Goal: Contribute content: Contribute content

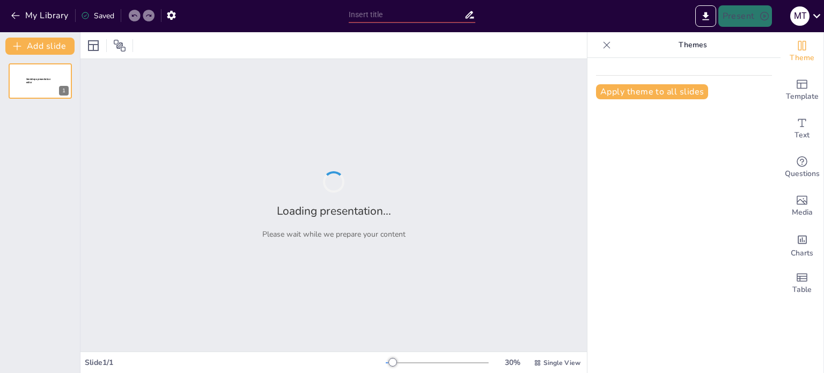
type input "Наукові досягнення в епоху великої кризи: 14-15 століття"
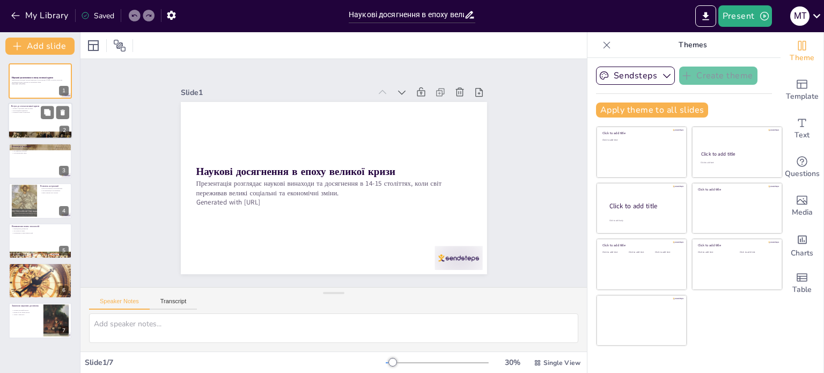
click at [30, 135] on div at bounding box center [40, 135] width 64 height 43
type textarea "Соціальні зміни, такі як епідемії та війни, суттєво вплинули на науковий прогре…"
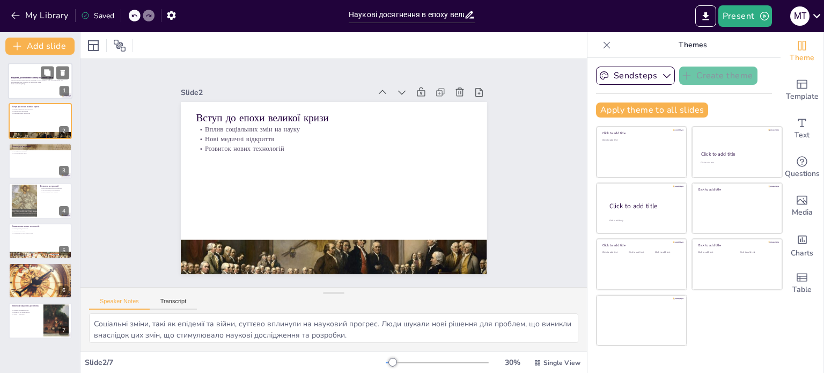
click at [24, 82] on p "Презентація розглядає наукові винаходи та досягнення в 14-15 століттях, коли св…" at bounding box center [40, 81] width 58 height 4
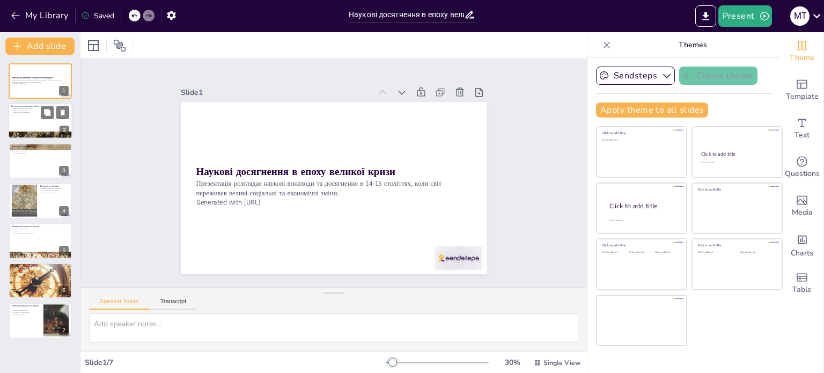
click at [34, 124] on div at bounding box center [40, 121] width 64 height 36
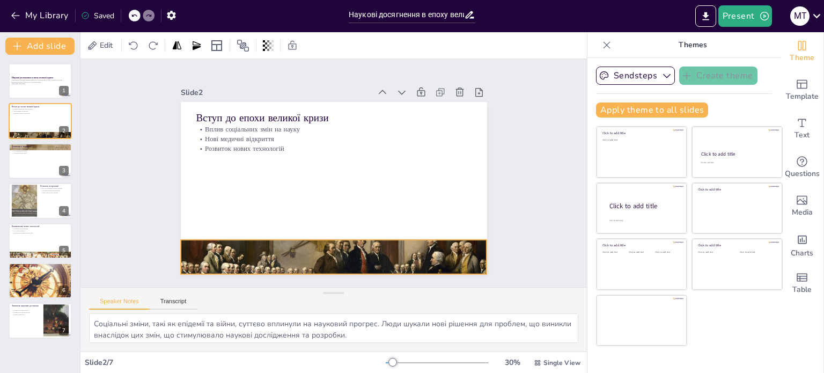
click at [230, 235] on div at bounding box center [325, 255] width 326 height 233
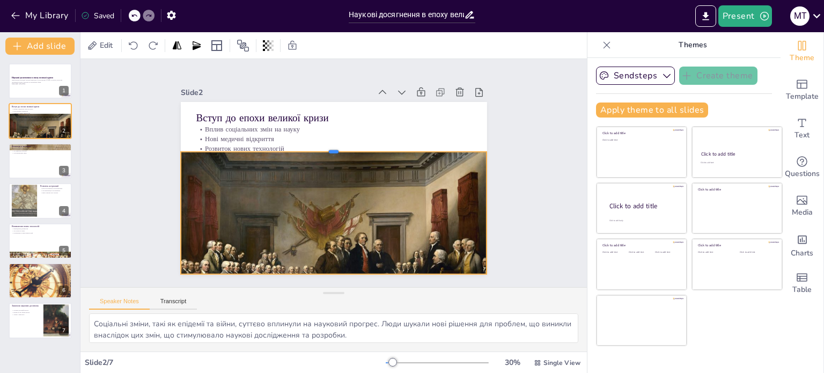
drag, startPoint x: 326, startPoint y: 233, endPoint x: 318, endPoint y: 145, distance: 88.3
click at [318, 145] on div at bounding box center [338, 148] width 301 height 72
click at [514, 188] on div "Slide 1 Наукові досягнення в епоху великої кризи Презентація розглядає наукові …" at bounding box center [333, 173] width 506 height 228
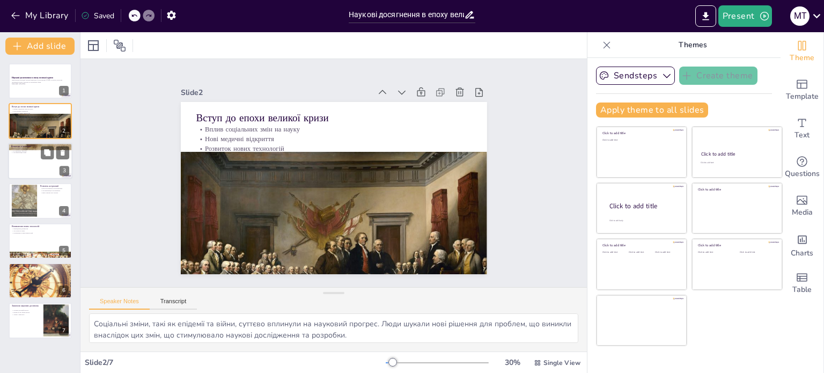
click at [19, 145] on p "Винаходи в медицині" at bounding box center [40, 145] width 58 height 3
type textarea "Винаходи нових медичних інструментів, таких як скальпелі та пінцети, значно пол…"
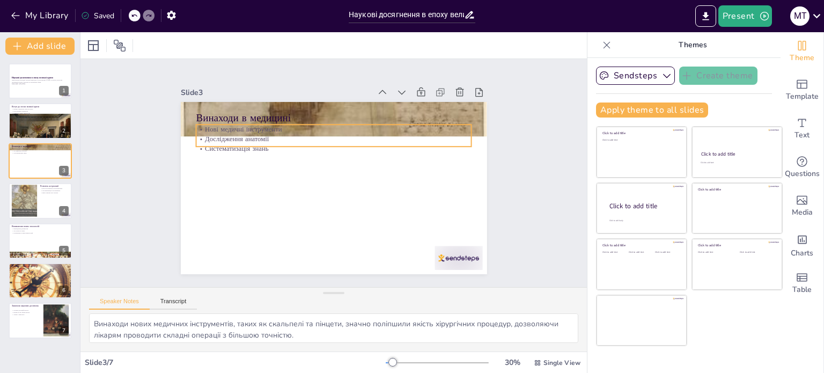
click at [303, 124] on p "Нові медичні інструменти" at bounding box center [338, 129] width 275 height 38
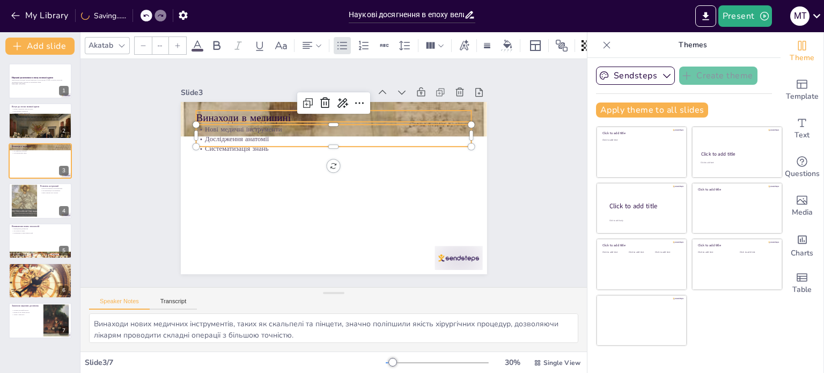
type input "48"
click at [393, 107] on p "Винаходи в медицині" at bounding box center [340, 118] width 276 height 43
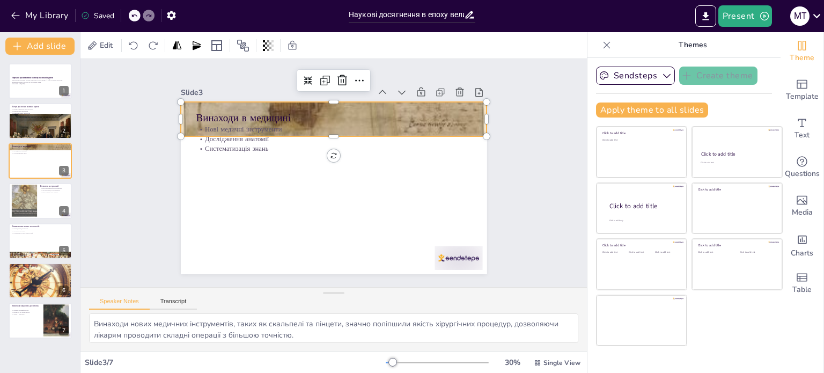
click at [458, 100] on div at bounding box center [334, 119] width 306 height 492
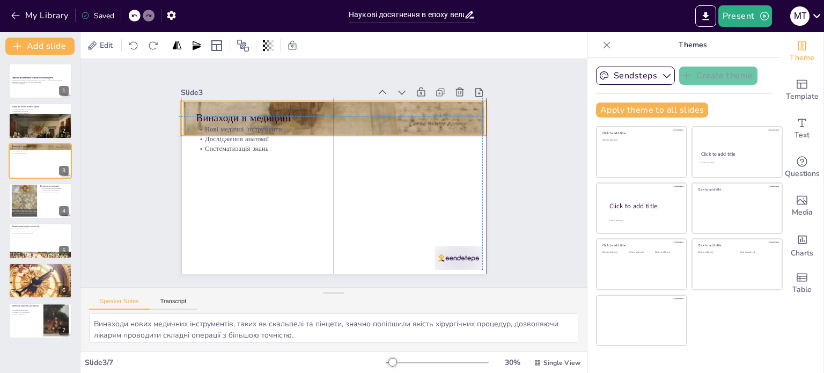
click at [324, 127] on div "Нові медичні інструменти Дослідження анатомії Систематизація знань" at bounding box center [336, 138] width 277 height 57
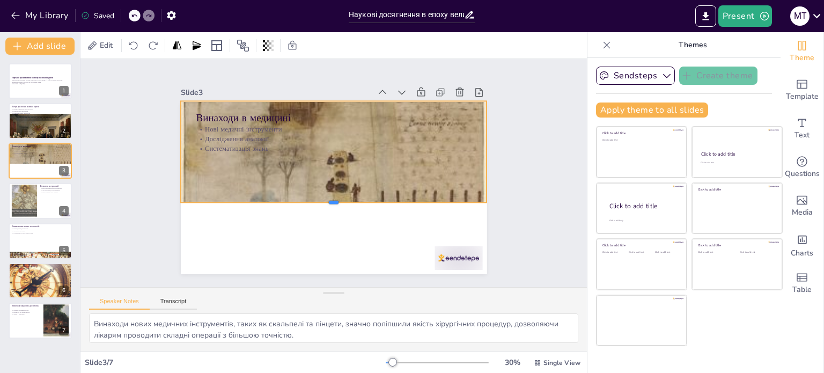
drag, startPoint x: 328, startPoint y: 134, endPoint x: 342, endPoint y: 201, distance: 68.5
click at [342, 201] on div at bounding box center [304, 189] width 160 height 269
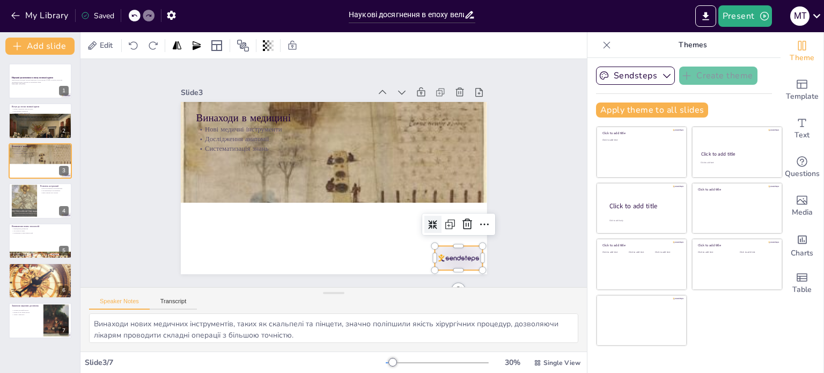
click at [439, 248] on div at bounding box center [458, 258] width 48 height 24
click at [455, 231] on icon at bounding box center [461, 238] width 14 height 14
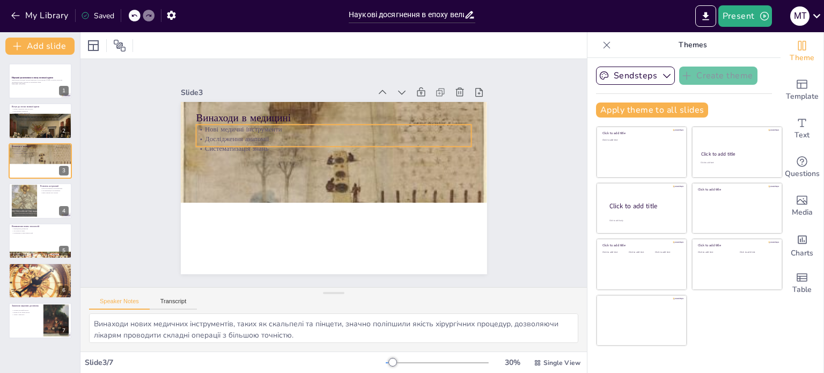
click at [242, 134] on p "Дослідження анатомії" at bounding box center [340, 139] width 271 height 66
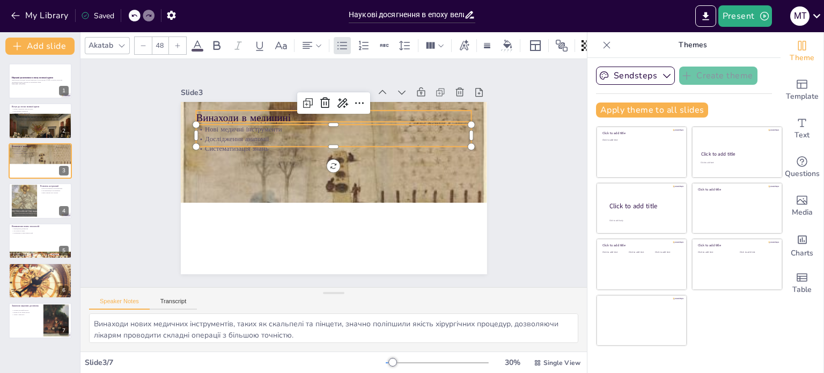
click at [250, 113] on p "Винаходи в медицині" at bounding box center [334, 117] width 276 height 14
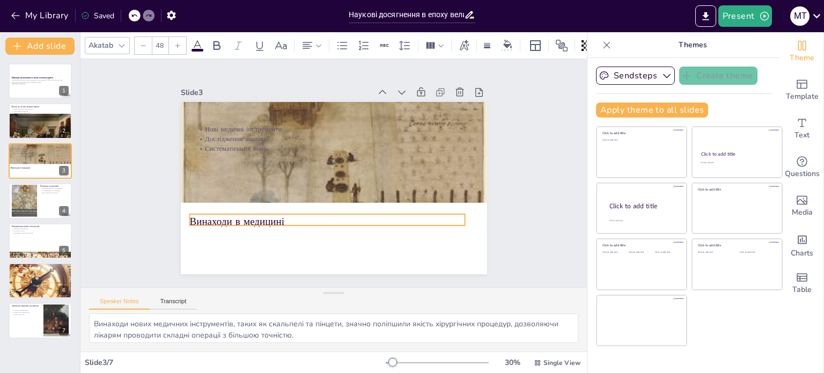
drag, startPoint x: 250, startPoint y: 113, endPoint x: 243, endPoint y: 217, distance: 103.7
click at [243, 217] on p "Винаходи в медицині" at bounding box center [322, 220] width 276 height 43
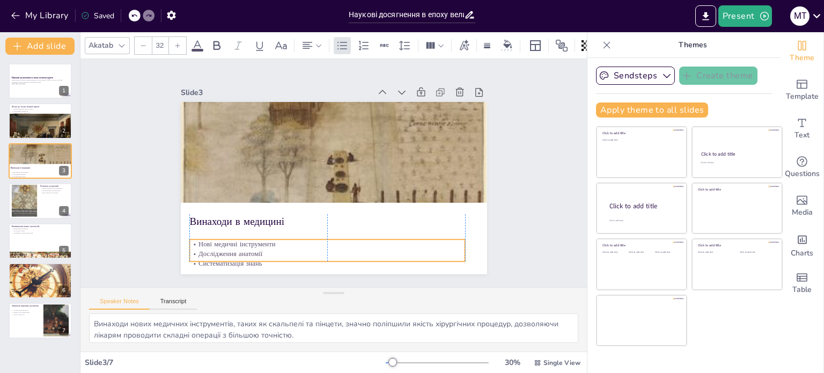
drag, startPoint x: 227, startPoint y: 144, endPoint x: 218, endPoint y: 258, distance: 115.1
click at [218, 258] on p "Систематизація знань" at bounding box center [308, 259] width 271 height 66
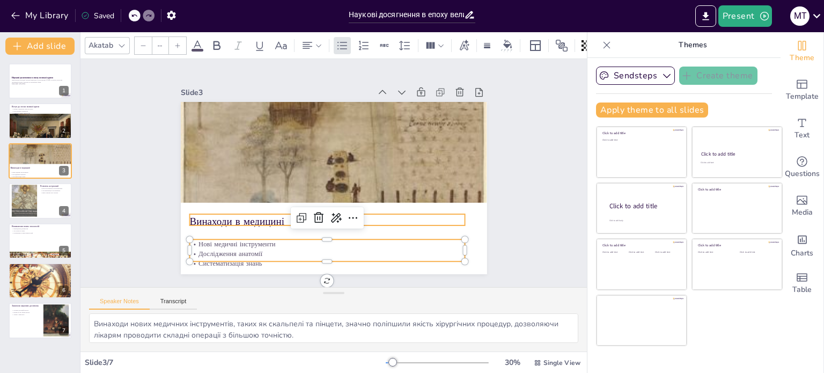
type input "48"
click at [218, 221] on div "Винаходи в медицині Нові медичні інструменти Дослідження анатомії Систематизаці…" at bounding box center [332, 187] width 322 height 203
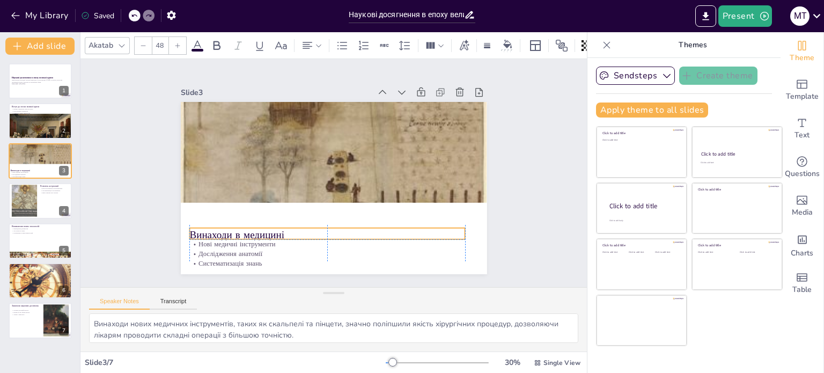
drag, startPoint x: 221, startPoint y: 219, endPoint x: 222, endPoint y: 230, distance: 10.7
click at [222, 230] on p "Винаходи в медицині" at bounding box center [327, 235] width 276 height 14
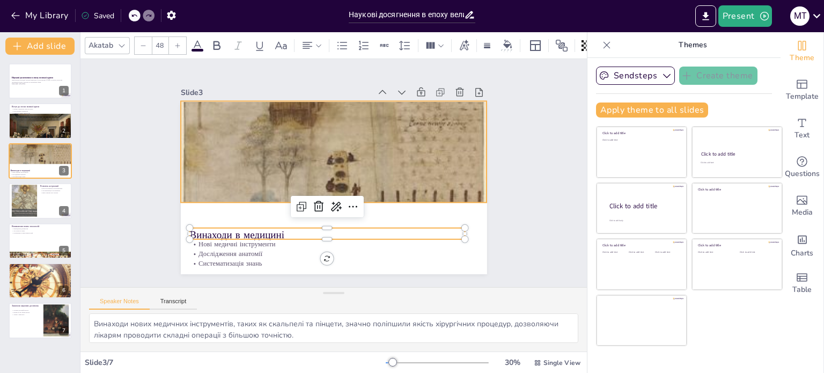
click at [236, 185] on div at bounding box center [339, 118] width 356 height 521
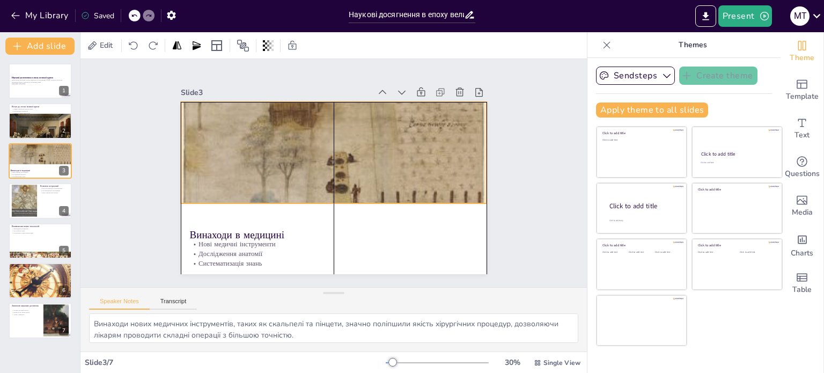
click at [325, 198] on div at bounding box center [345, 120] width 402 height 544
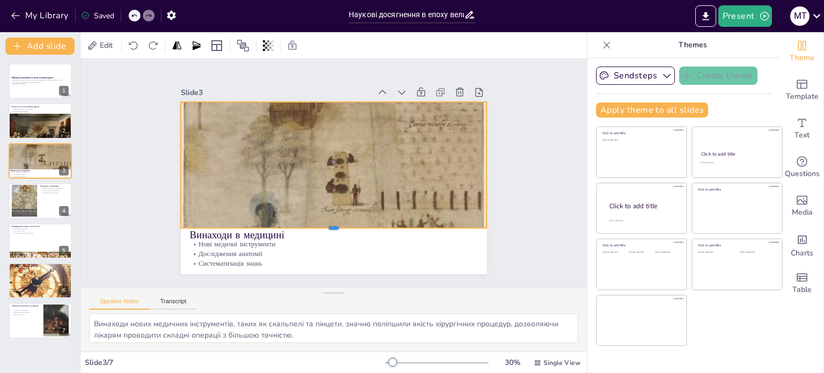
drag, startPoint x: 325, startPoint y: 200, endPoint x: 324, endPoint y: 225, distance: 24.7
click at [324, 225] on div at bounding box center [327, 232] width 305 height 40
click at [541, 197] on div "Slide 1 Наукові досягнення в епоху великої кризи Презентація розглядає наукові …" at bounding box center [333, 173] width 543 height 328
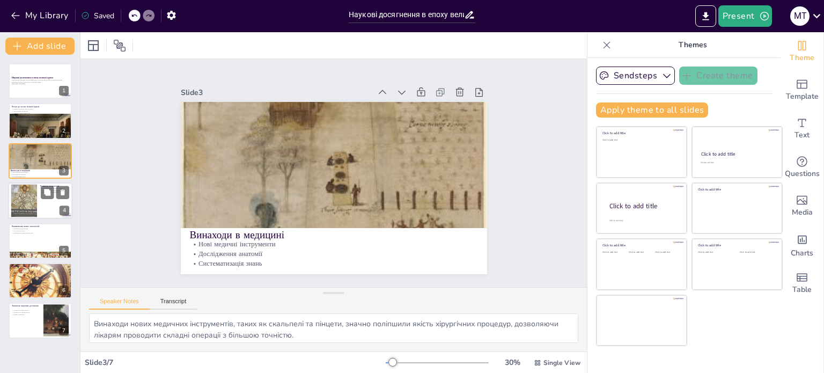
click at [23, 203] on div at bounding box center [23, 200] width 43 height 33
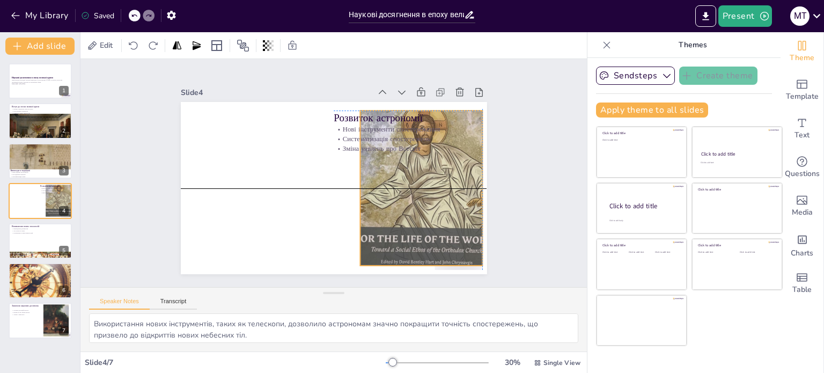
drag, startPoint x: 264, startPoint y: 217, endPoint x: 426, endPoint y: 216, distance: 162.0
click at [426, 216] on div at bounding box center [421, 187] width 206 height 155
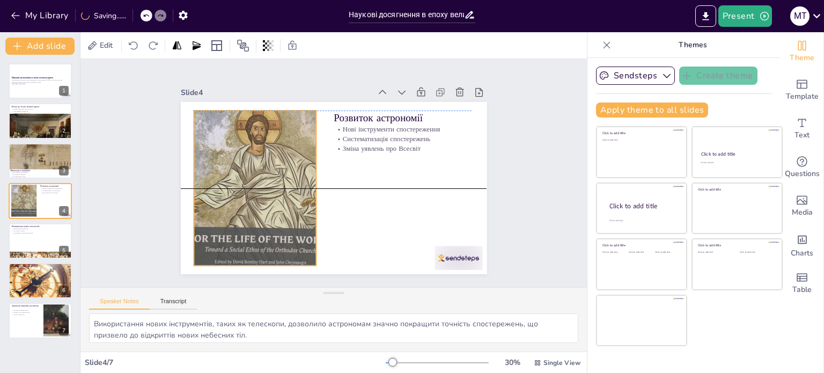
drag, startPoint x: 416, startPoint y: 231, endPoint x: 250, endPoint y: 228, distance: 166.3
click at [250, 228] on div at bounding box center [253, 180] width 221 height 176
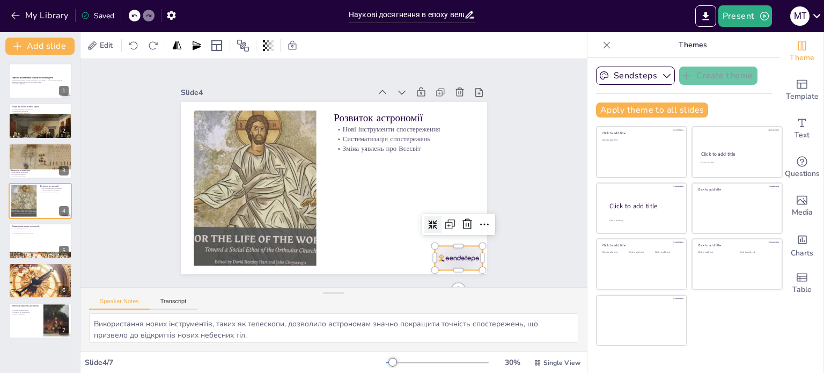
click at [432, 256] on div at bounding box center [449, 270] width 50 height 29
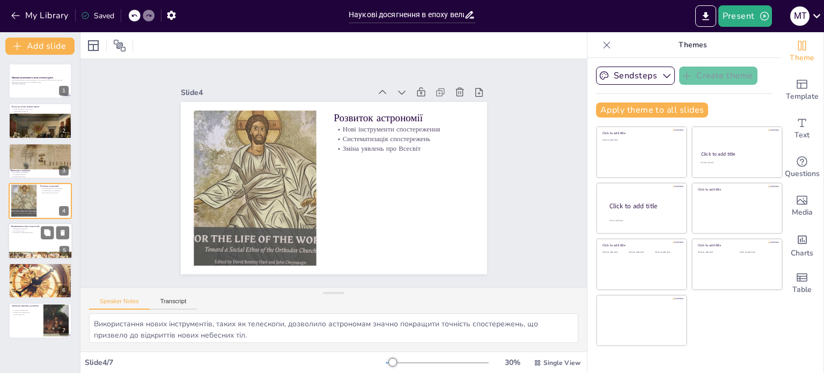
click at [32, 227] on p "Винайдення друкарства" at bounding box center [40, 228] width 58 height 2
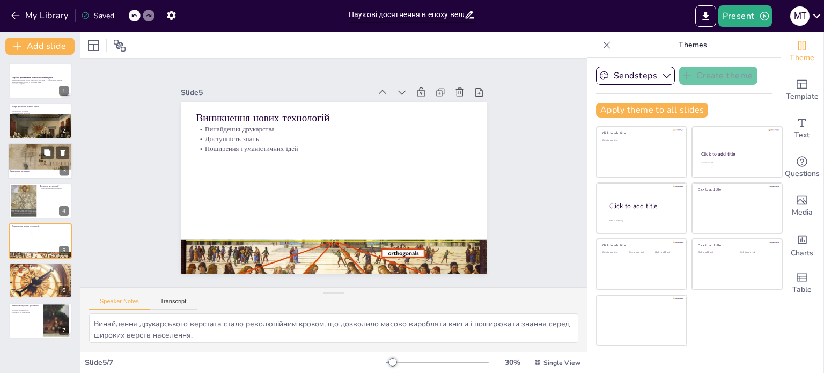
click at [21, 159] on div at bounding box center [40, 146] width 64 height 104
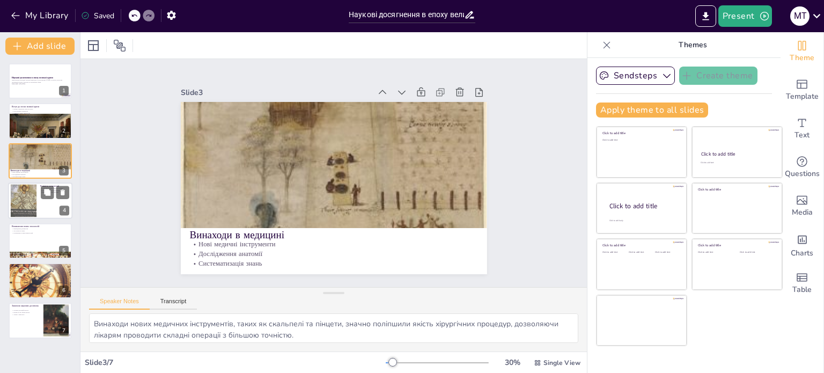
click at [12, 200] on div at bounding box center [23, 200] width 43 height 33
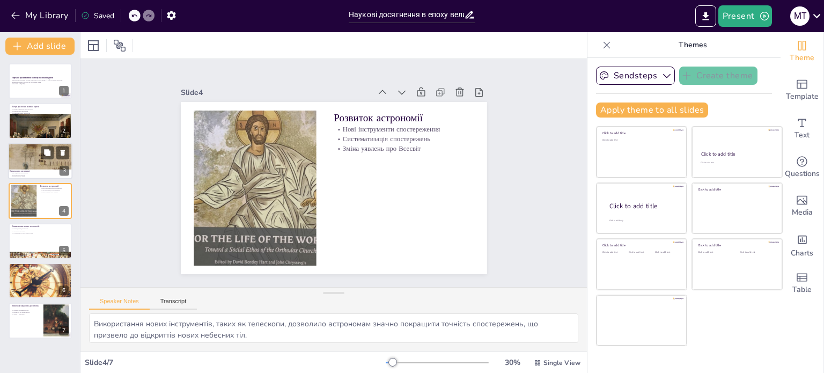
click at [19, 155] on div at bounding box center [40, 146] width 64 height 104
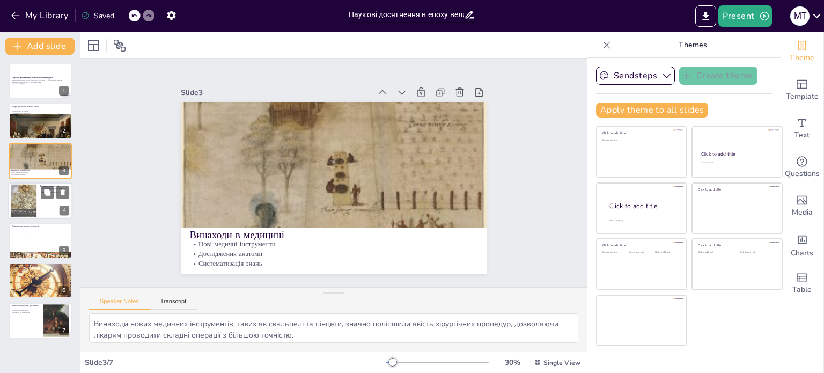
click at [23, 187] on div at bounding box center [23, 200] width 43 height 33
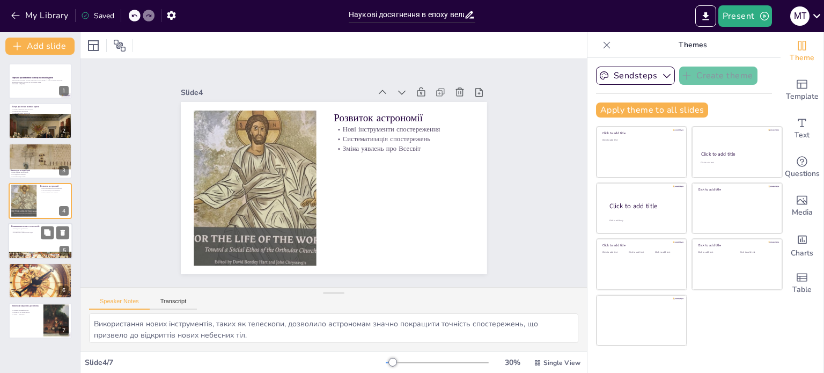
click at [21, 225] on p "Виникнення нових технологій" at bounding box center [40, 225] width 58 height 3
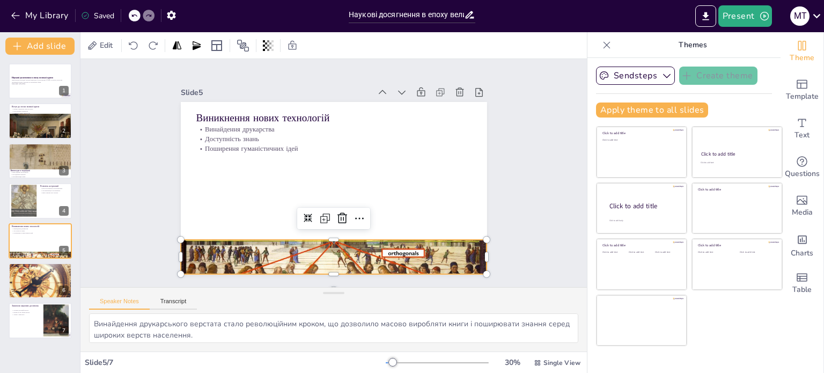
click at [302, 248] on div at bounding box center [325, 256] width 324 height 220
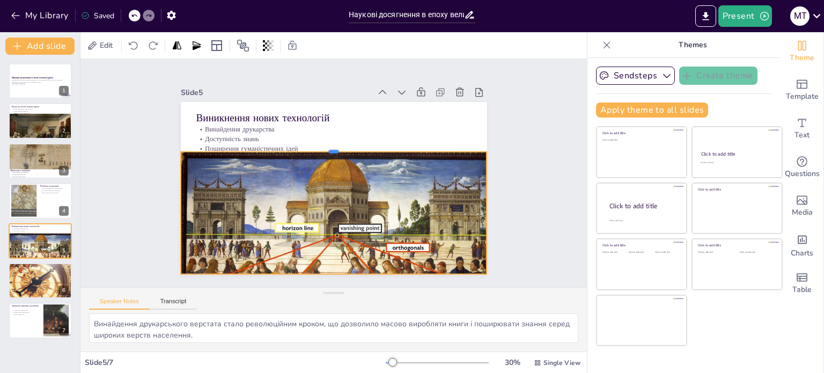
drag, startPoint x: 328, startPoint y: 233, endPoint x: 342, endPoint y: 145, distance: 89.0
click at [342, 145] on div at bounding box center [335, 147] width 305 height 41
click at [515, 116] on div "Slide 1 Наукові досягнення в епоху великої кризи Презентація розглядає наукові …" at bounding box center [333, 172] width 527 height 279
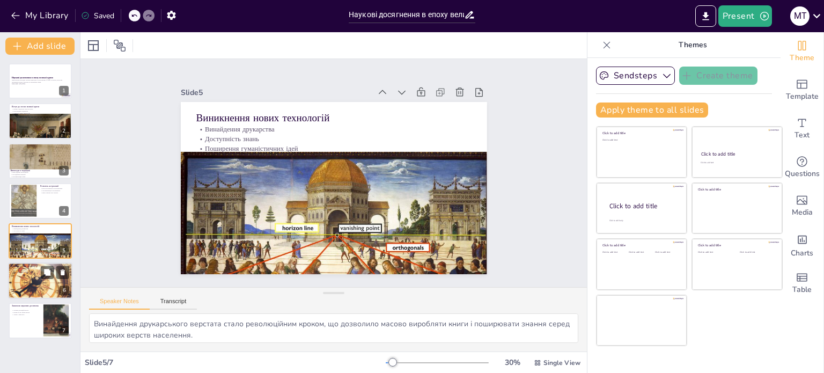
click at [29, 278] on div at bounding box center [40, 280] width 72 height 36
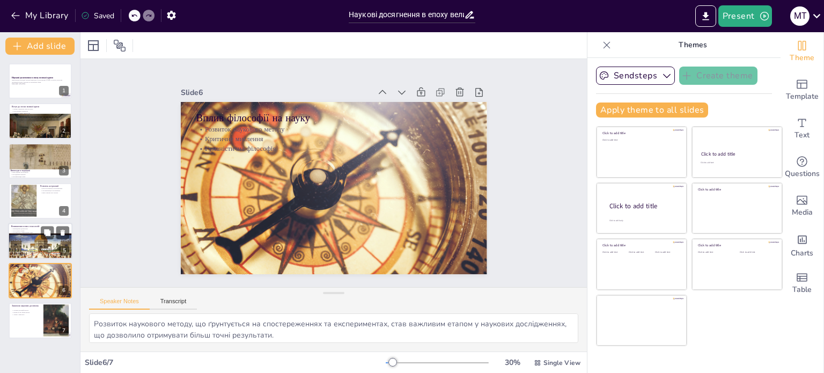
click at [26, 242] on div at bounding box center [41, 254] width 66 height 42
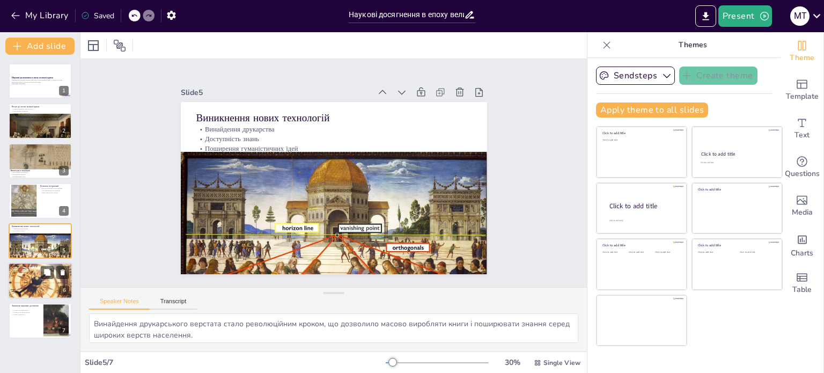
click at [11, 283] on div at bounding box center [40, 280] width 72 height 36
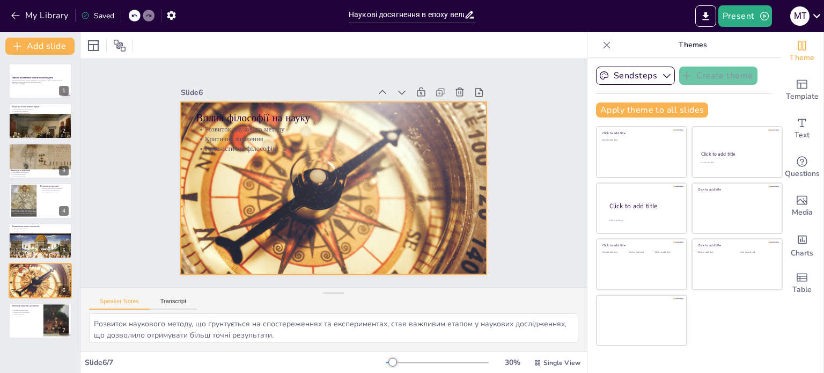
click at [229, 190] on div at bounding box center [332, 187] width 360 height 207
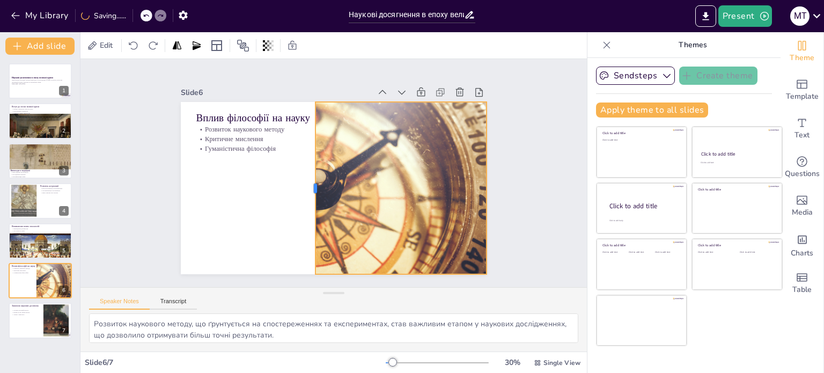
drag, startPoint x: 170, startPoint y: 183, endPoint x: 305, endPoint y: 199, distance: 135.6
click at [307, 199] on div at bounding box center [311, 188] width 9 height 172
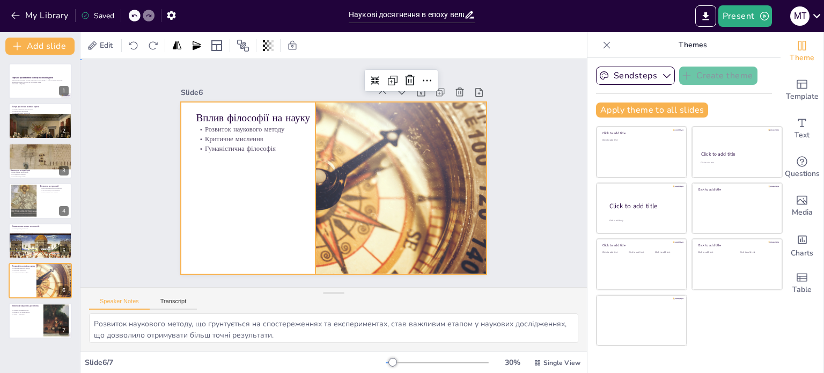
click at [265, 204] on div at bounding box center [334, 188] width 306 height 172
click at [402, 199] on div at bounding box center [330, 188] width 373 height 240
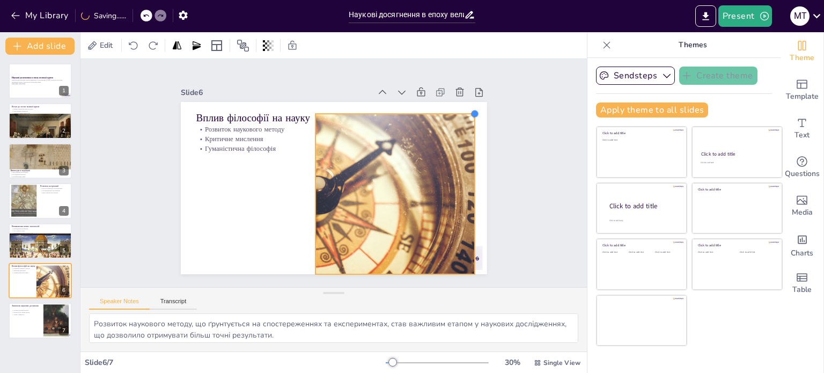
drag, startPoint x: 478, startPoint y: 98, endPoint x: 467, endPoint y: 114, distance: 19.5
click at [467, 114] on div "Вплив філософії на науку Розвиток наукового методу Критичне мислення Гуманістич…" at bounding box center [332, 187] width 322 height 203
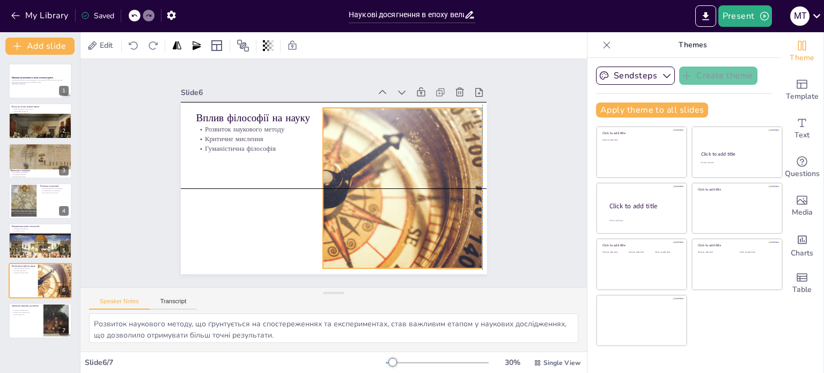
drag, startPoint x: 354, startPoint y: 206, endPoint x: 359, endPoint y: 197, distance: 10.3
click at [359, 197] on div at bounding box center [339, 188] width 336 height 193
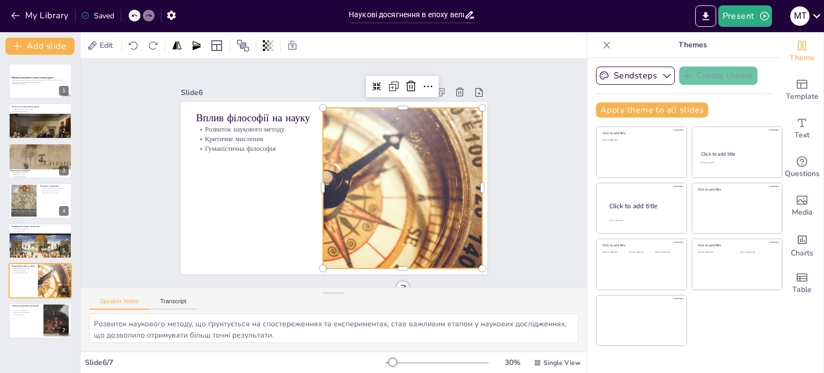
click at [531, 196] on div "Slide 1 Наукові досягнення в епоху великої кризи Презентація розглядає наукові …" at bounding box center [333, 173] width 543 height 328
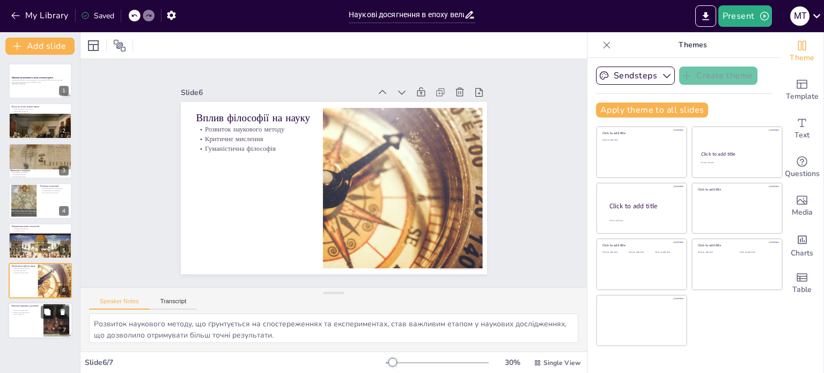
click at [24, 319] on div at bounding box center [40, 320] width 64 height 36
type textarea "Наукові досягнення цього періоду стали основою для подальшого розвитку науки, щ…"
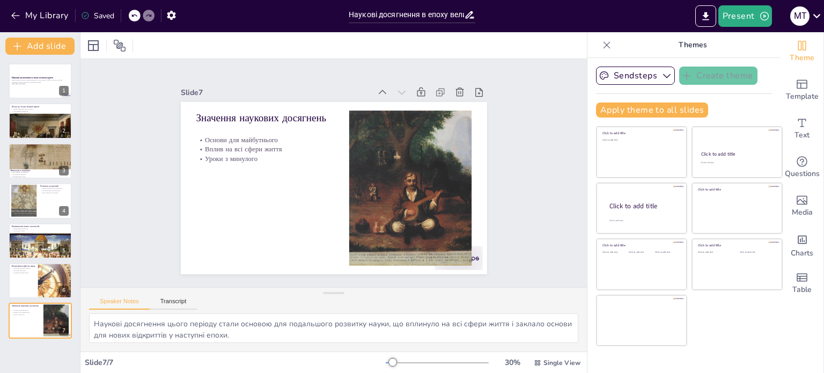
click at [42, 352] on div "Наукові досягнення в епоху великої кризи Презентація розглядає наукові винаходи…" at bounding box center [40, 214] width 80 height 318
click at [59, 42] on button "Add slide" at bounding box center [39, 46] width 69 height 17
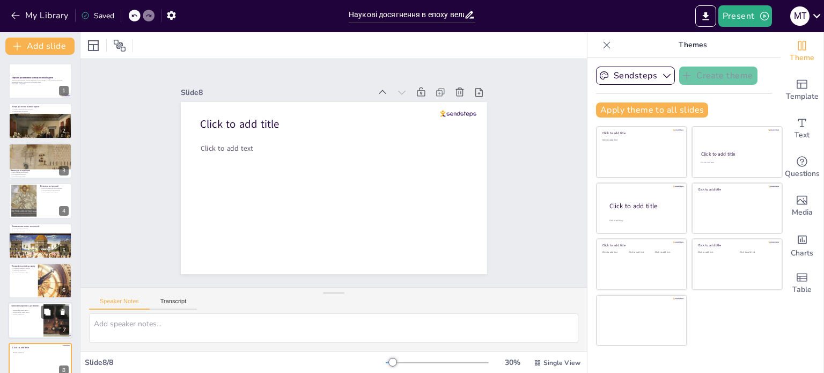
scroll to position [13, 0]
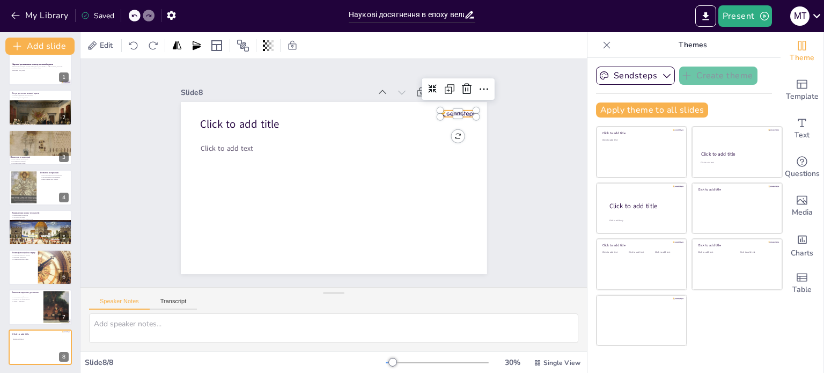
click at [455, 110] on div at bounding box center [458, 113] width 36 height 6
click at [468, 96] on icon at bounding box center [475, 103] width 14 height 14
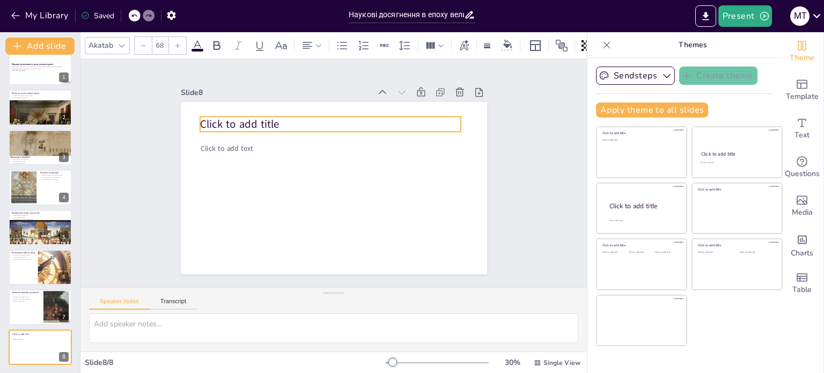
click at [294, 117] on p "Click to add title" at bounding box center [335, 124] width 261 height 42
click at [285, 119] on p "Click to add title" at bounding box center [330, 123] width 261 height 15
click at [200, 124] on span "Click to add title" at bounding box center [239, 124] width 79 height 15
click at [215, 120] on span "Click to add title" at bounding box center [239, 124] width 79 height 15
drag, startPoint x: 287, startPoint y: 129, endPoint x: 279, endPoint y: 122, distance: 11.4
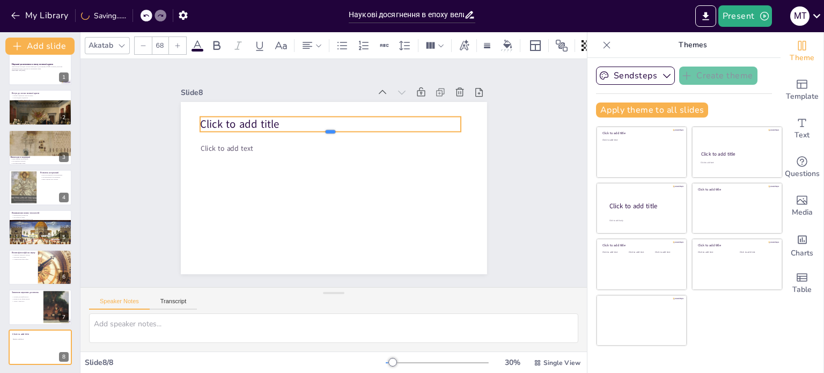
click at [279, 122] on div "Click to add title Click to add text" at bounding box center [332, 187] width 322 height 203
click at [255, 116] on span "Click to add title" at bounding box center [245, 114] width 80 height 23
click at [255, 117] on span "Click to add title" at bounding box center [239, 124] width 79 height 15
click at [350, 90] on icon at bounding box center [356, 94] width 13 height 13
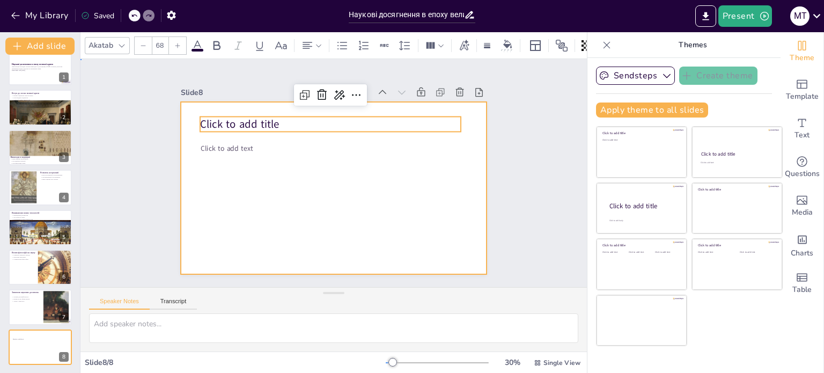
click at [277, 195] on div at bounding box center [334, 188] width 306 height 172
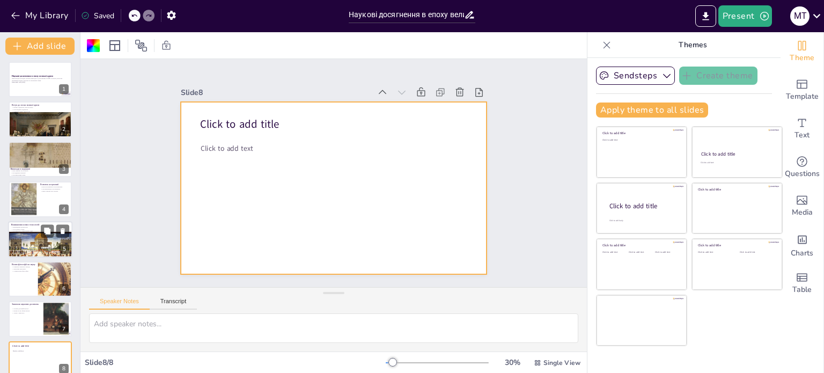
scroll to position [0, 0]
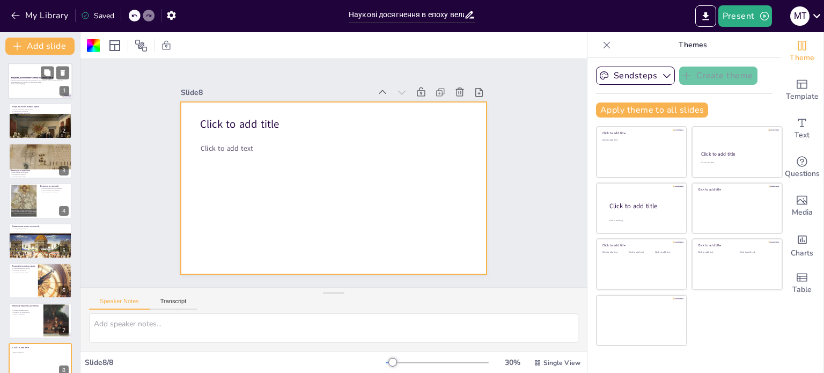
click at [19, 80] on p "Презентація розглядає наукові винаходи та досягнення в 14-15 століттях, коли св…" at bounding box center [40, 81] width 58 height 4
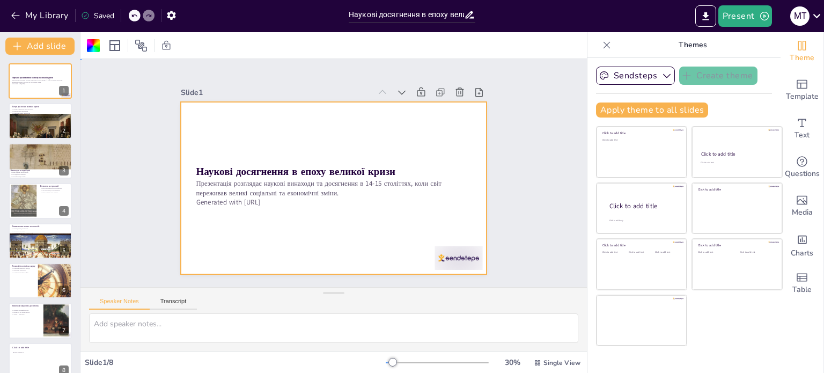
click at [540, 213] on div "Slide 1 Наукові досягнення в епоху великої кризи Презентація розглядає наукові …" at bounding box center [333, 173] width 506 height 228
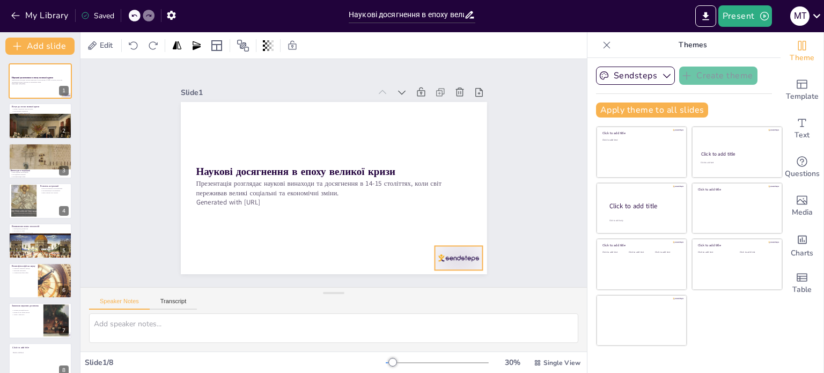
click at [443, 256] on div at bounding box center [449, 270] width 50 height 29
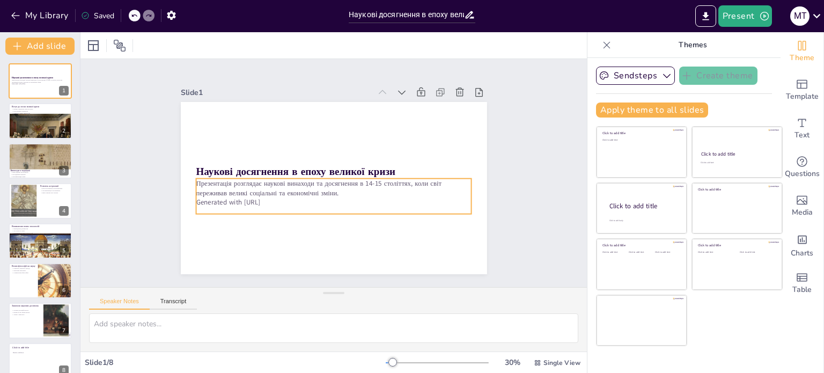
click at [272, 182] on p "Презентація розглядає наукові винаходи та досягнення в 14-15 століттях, коли св…" at bounding box center [334, 188] width 276 height 19
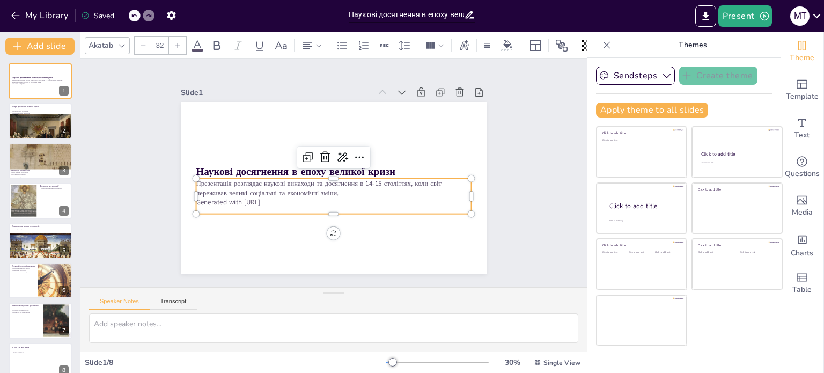
click at [274, 197] on p "Generated with [URL]" at bounding box center [330, 202] width 275 height 38
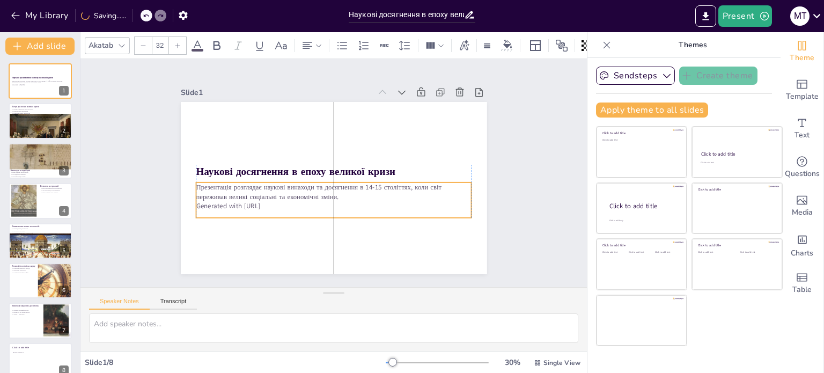
click at [281, 197] on p "Generated with [URL]" at bounding box center [330, 206] width 275 height 38
drag, startPoint x: 262, startPoint y: 193, endPoint x: 260, endPoint y: 188, distance: 5.8
click at [260, 188] on p "Презентація розглядає наукові винаходи та досягнення в 14-15 століттях, коли св…" at bounding box center [330, 190] width 274 height 76
drag, startPoint x: 261, startPoint y: 191, endPoint x: 264, endPoint y: 198, distance: 8.0
click at [264, 198] on p "Generated with [URL]" at bounding box center [330, 207] width 275 height 38
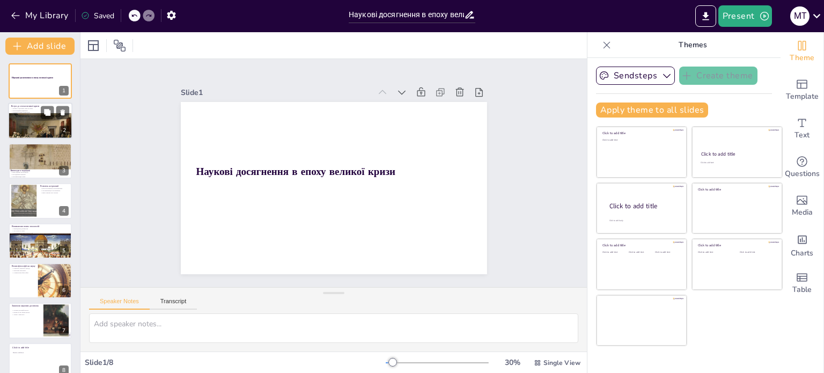
click at [10, 115] on div at bounding box center [40, 134] width 65 height 43
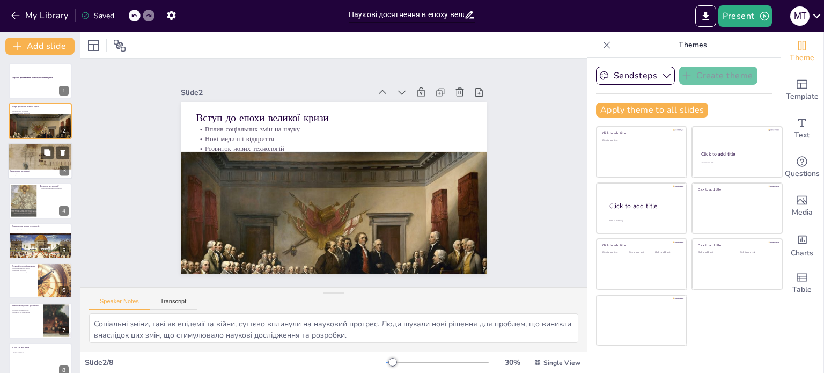
click at [21, 163] on div at bounding box center [40, 146] width 64 height 104
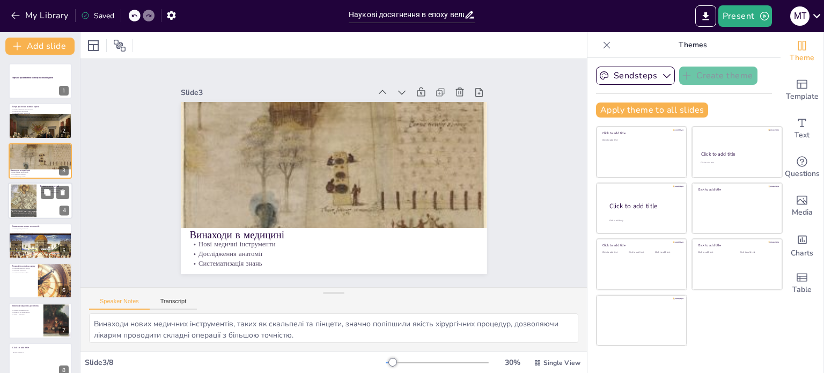
click at [25, 200] on div at bounding box center [23, 200] width 43 height 33
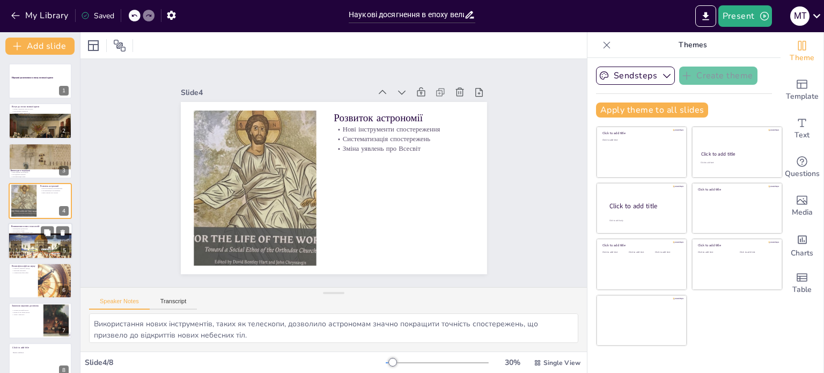
click at [11, 239] on div at bounding box center [41, 254] width 66 height 42
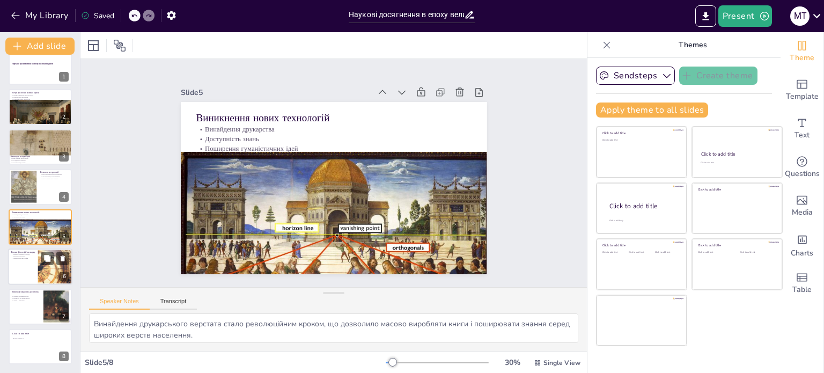
click at [26, 269] on div at bounding box center [40, 266] width 64 height 36
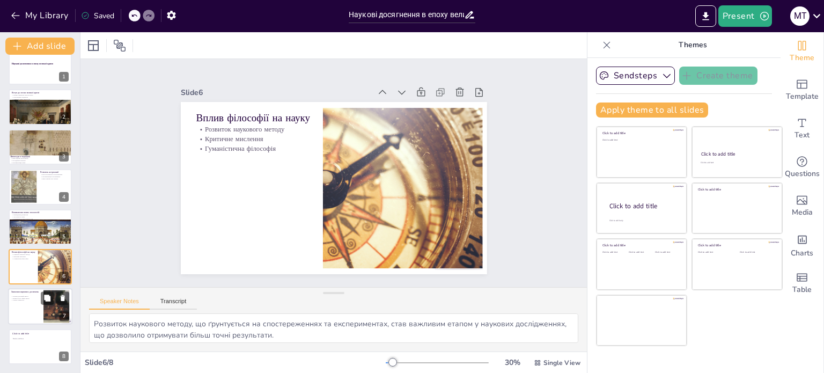
click at [49, 309] on div at bounding box center [56, 306] width 39 height 33
type textarea "Наукові досягнення цього періоду стали основою для подальшого розвитку науки, щ…"
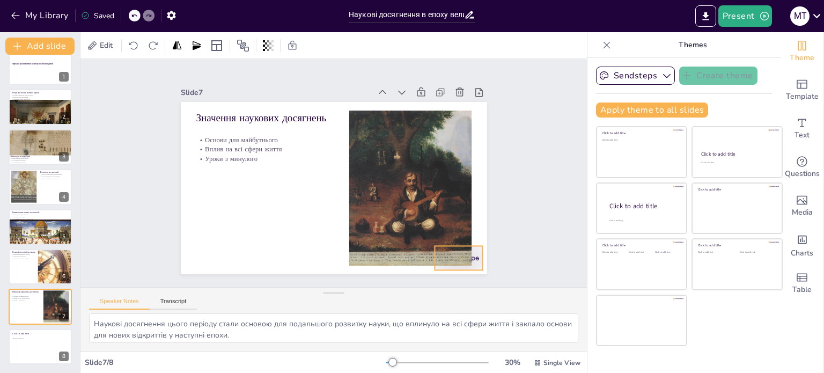
click at [463, 259] on div at bounding box center [458, 258] width 48 height 24
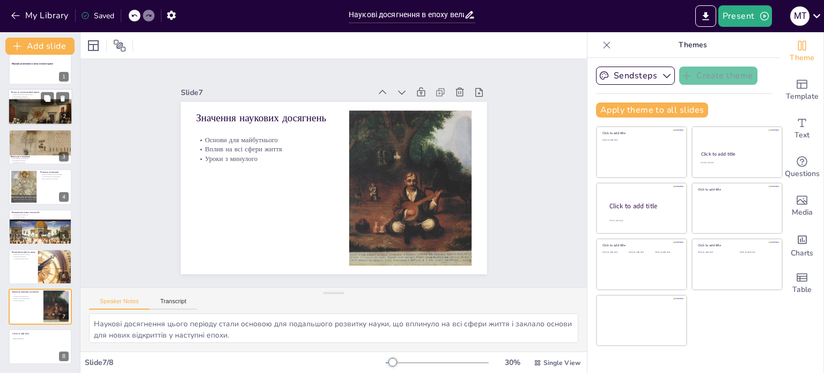
scroll to position [0, 0]
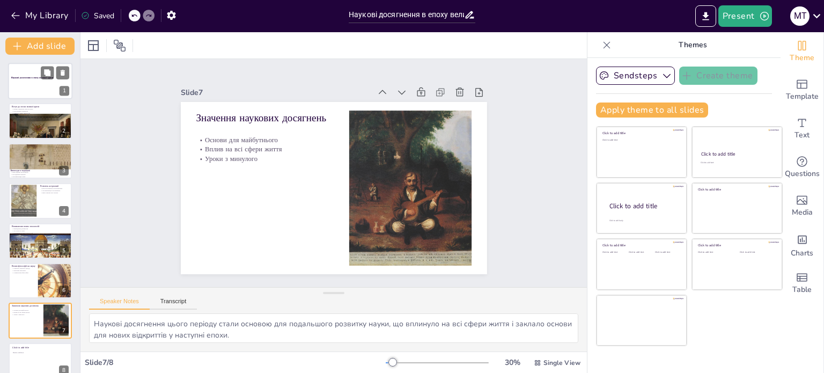
click at [54, 80] on div at bounding box center [40, 81] width 64 height 36
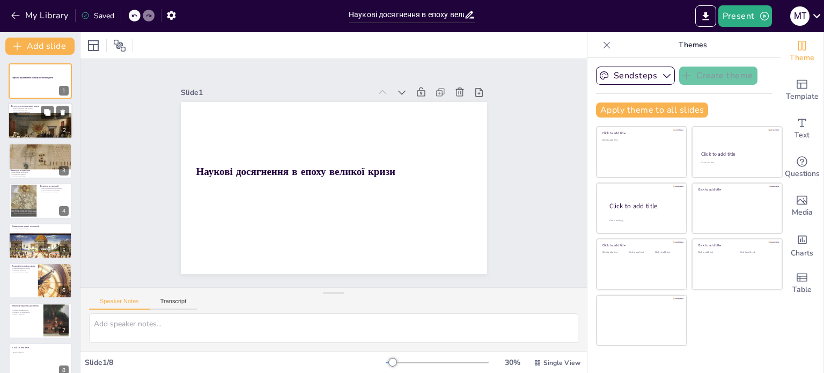
click at [19, 108] on p "Вплив соціальних змін на науку" at bounding box center [40, 109] width 58 height 2
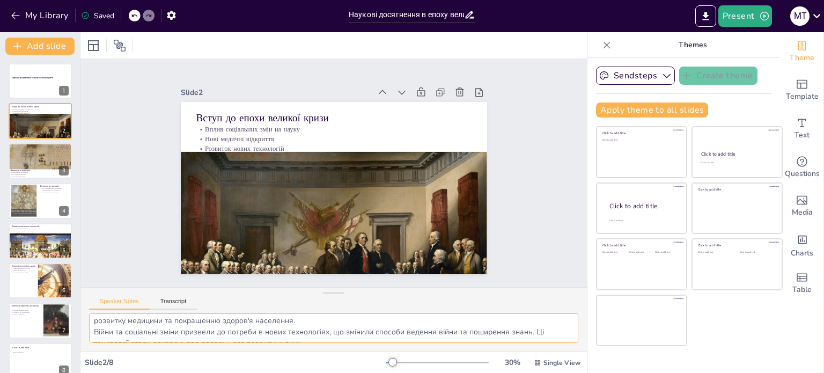
scroll to position [47, 0]
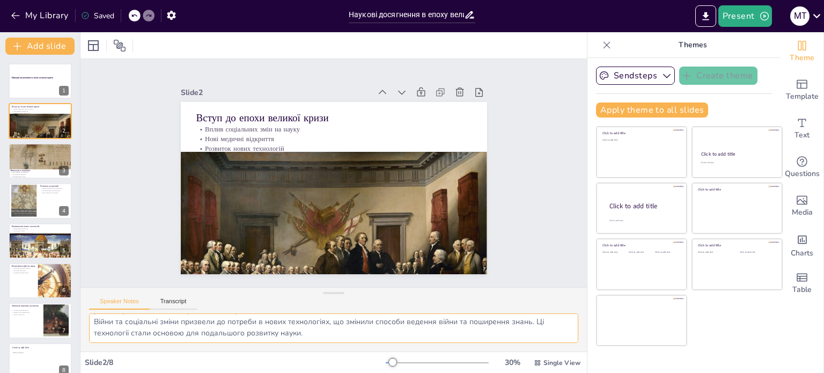
drag, startPoint x: 92, startPoint y: 320, endPoint x: 540, endPoint y: 389, distance: 453.1
click at [540, 372] on html "My Library Saved Наукові досягнення в епоху великої кризи: 14-15 століття Prese…" at bounding box center [412, 186] width 824 height 373
click at [35, 156] on div at bounding box center [40, 146] width 64 height 104
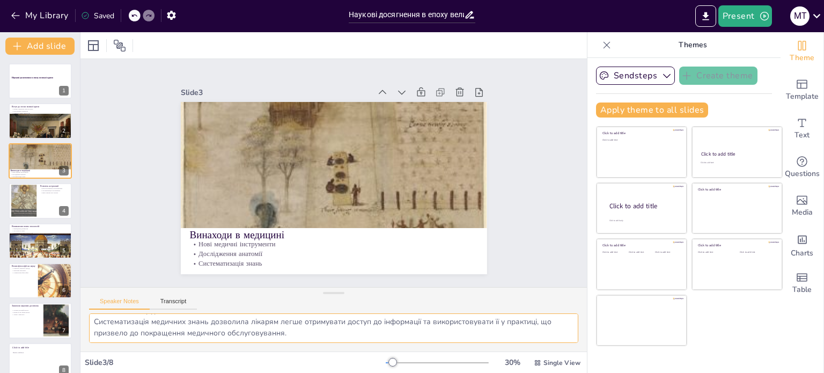
drag, startPoint x: 92, startPoint y: 323, endPoint x: 378, endPoint y: 371, distance: 289.2
click at [378, 371] on div "Slide 1 Наукові досягнення в епоху великої кризи Slide 2 Вступ до епохи великої…" at bounding box center [333, 202] width 506 height 341
click at [13, 195] on div at bounding box center [23, 200] width 43 height 33
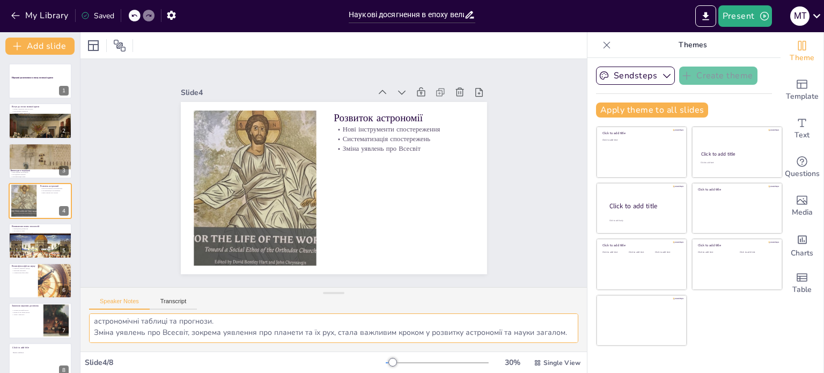
drag, startPoint x: 94, startPoint y: 322, endPoint x: 239, endPoint y: 373, distance: 152.8
click at [239, 372] on html "My Library Saved Наукові досягнення в епоху великої кризи: 14-15 століття Prese…" at bounding box center [412, 186] width 824 height 373
click at [21, 245] on div at bounding box center [41, 254] width 66 height 42
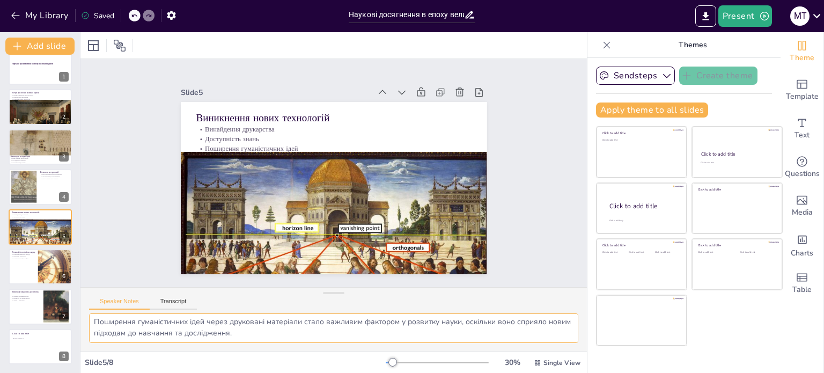
drag, startPoint x: 92, startPoint y: 322, endPoint x: 287, endPoint y: 386, distance: 205.4
click at [287, 372] on html "My Library Saved Наукові досягнення в епоху великої кризи: 14-15 століття Prese…" at bounding box center [412, 186] width 824 height 373
click at [52, 262] on button at bounding box center [47, 258] width 13 height 13
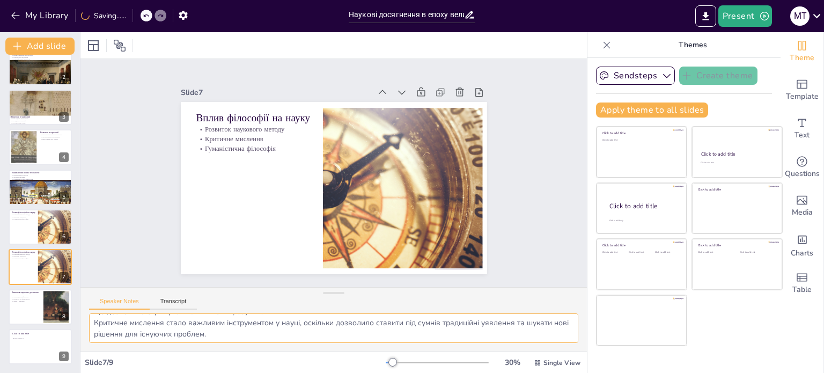
scroll to position [36, 0]
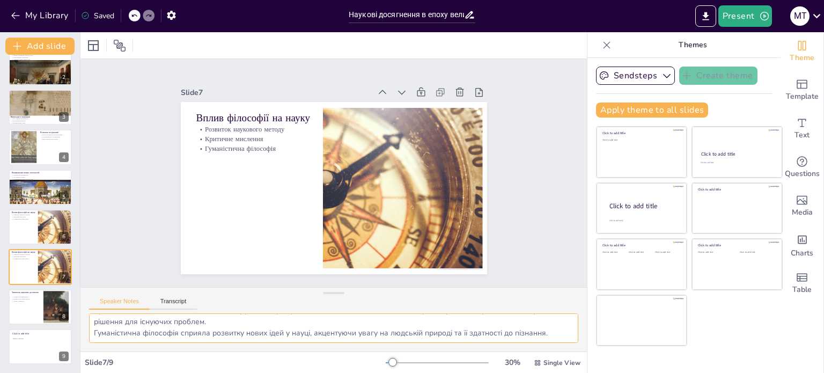
drag, startPoint x: 91, startPoint y: 320, endPoint x: 600, endPoint y: 396, distance: 514.7
click at [600, 372] on html "My Library Saved Наукові досягнення в епоху великої кризи: 14-15 століття Prese…" at bounding box center [412, 186] width 824 height 373
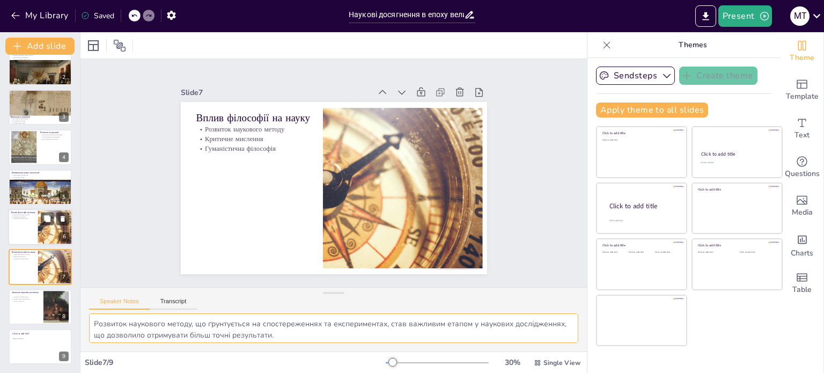
click at [25, 229] on div at bounding box center [40, 227] width 64 height 36
click at [26, 247] on div "Наукові досягнення в епоху великої кризи 1 Вступ до епохи великої кризи Вплив с…" at bounding box center [40, 187] width 80 height 354
click at [27, 255] on p "Критичне мислення" at bounding box center [40, 256] width 58 height 2
click at [28, 227] on div at bounding box center [40, 227] width 64 height 36
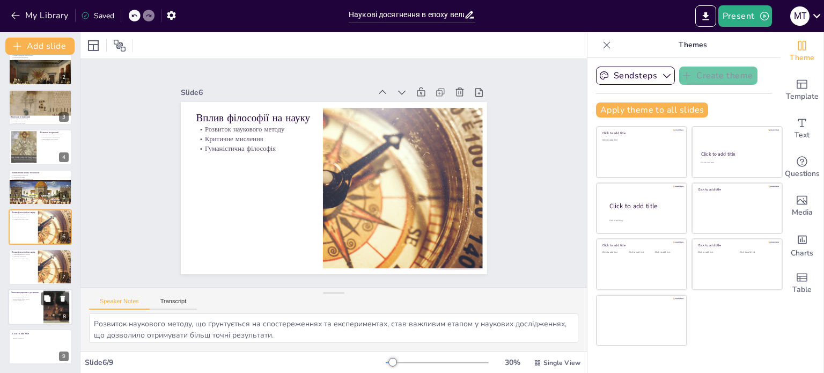
click at [32, 304] on div at bounding box center [40, 307] width 64 height 36
type textarea "Наукові досягнення цього періоду стали основою для подальшого розвитку науки, щ…"
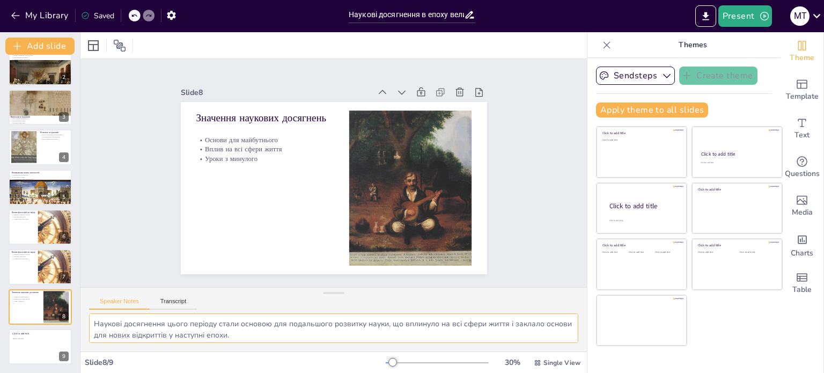
scroll to position [47, 0]
drag, startPoint x: 92, startPoint y: 326, endPoint x: 337, endPoint y: 391, distance: 253.3
click at [337, 372] on html "My Library Saved Наукові досягнення в епоху великої кризи: 14-15 століття Prese…" at bounding box center [412, 186] width 824 height 373
